Goal: Find specific page/section

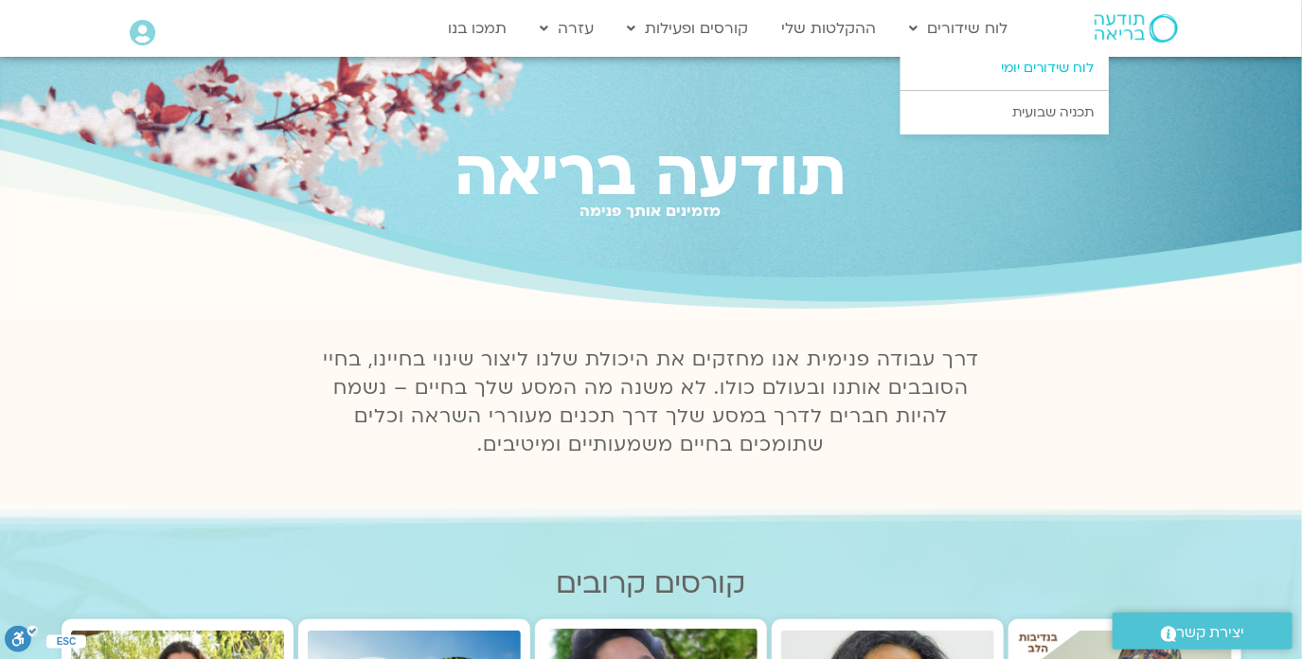
click at [999, 67] on link "לוח שידורים יומי" at bounding box center [1005, 68] width 208 height 44
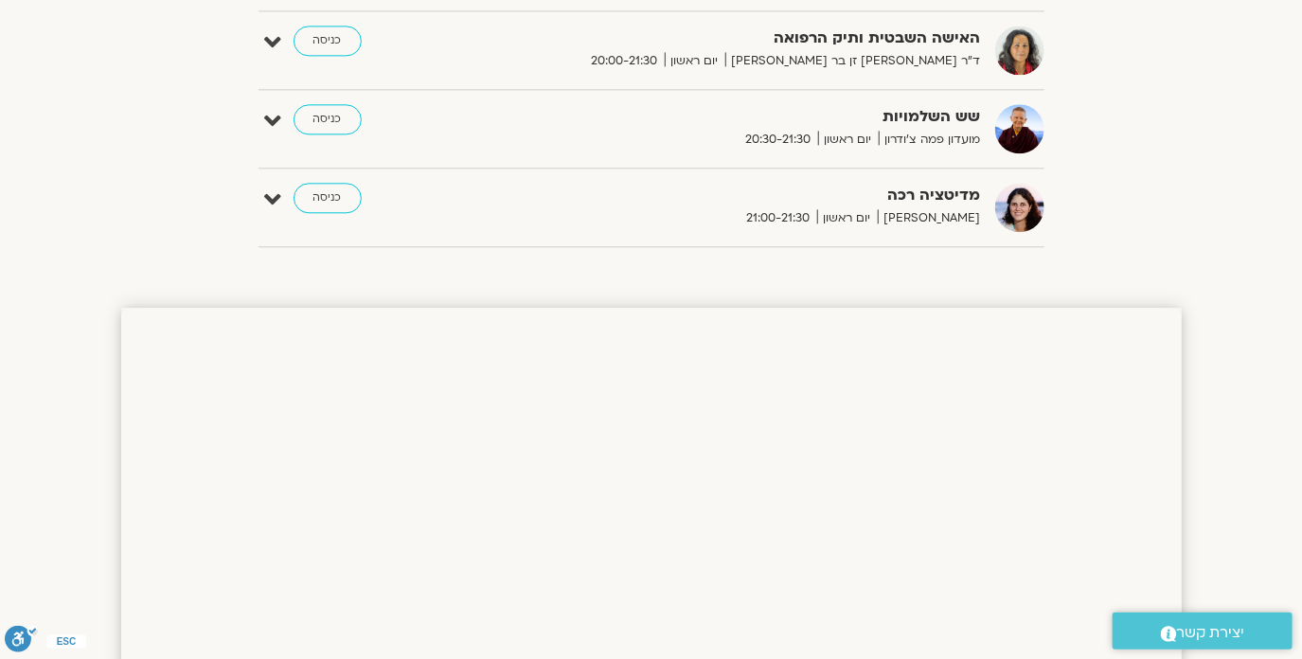
scroll to position [1839, 0]
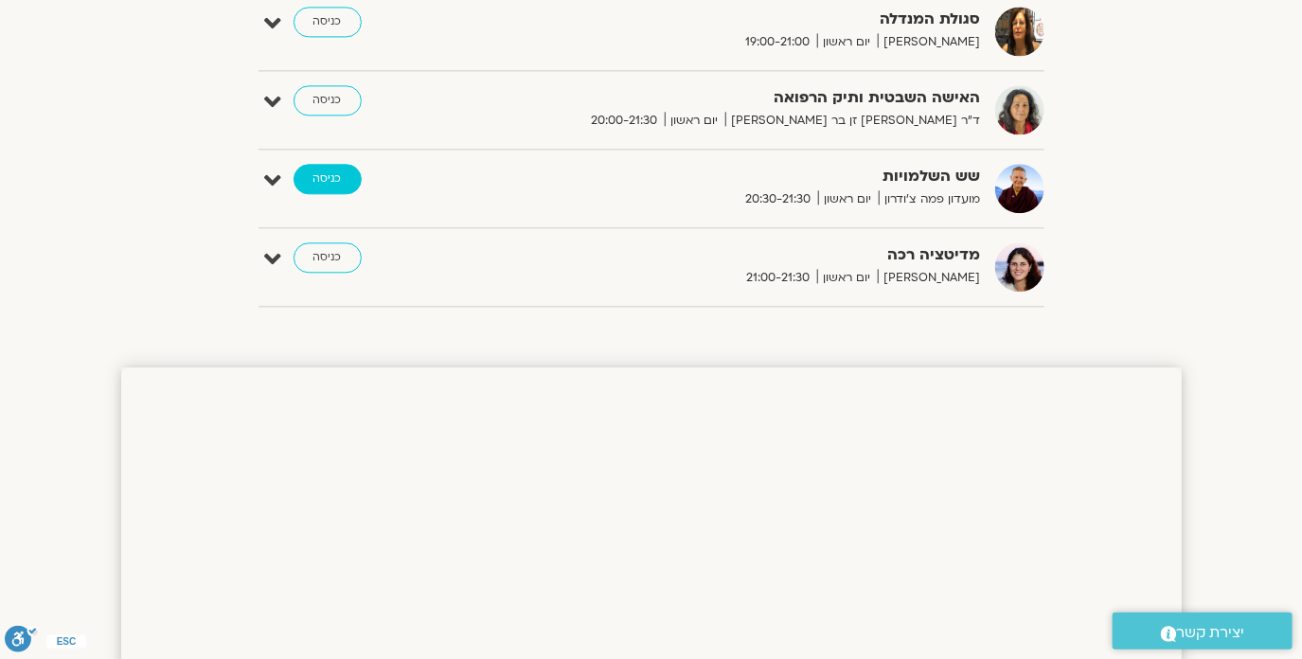
click at [323, 164] on link "כניסה" at bounding box center [328, 179] width 68 height 30
